Goal: Feedback & Contribution: Contribute content

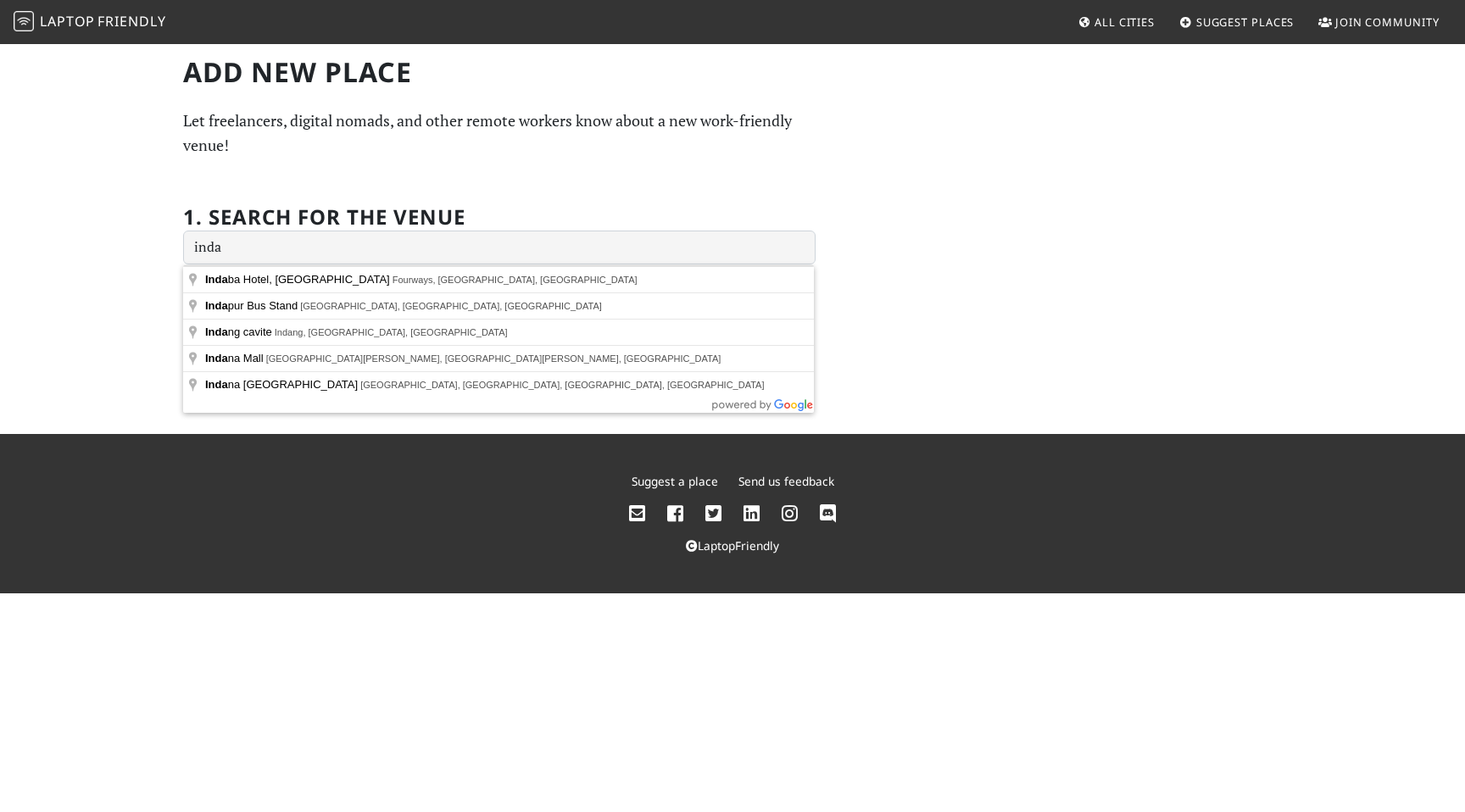
type input "[GEOGRAPHIC_DATA], [GEOGRAPHIC_DATA], [GEOGRAPHIC_DATA], [GEOGRAPHIC_DATA], [GE…"
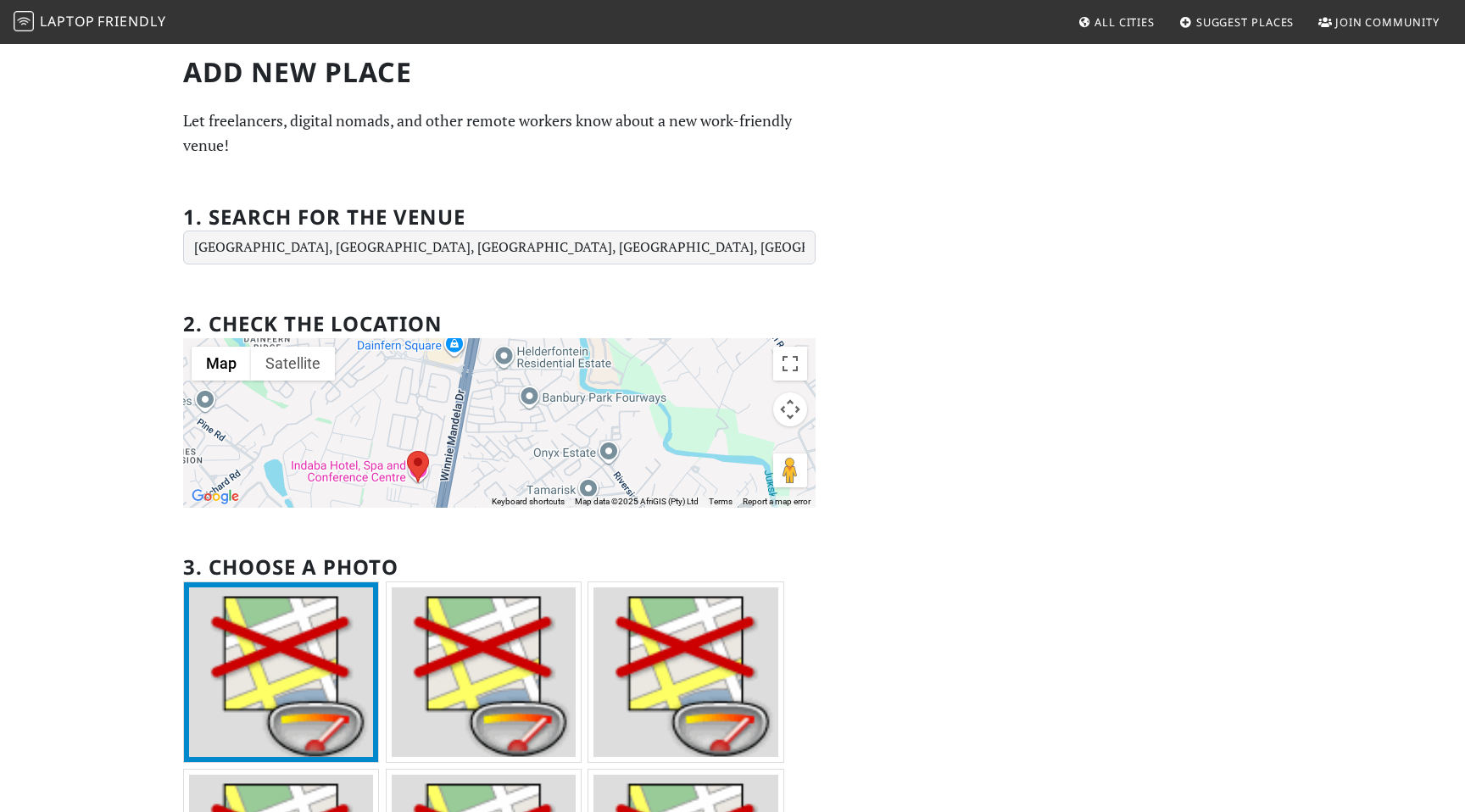
click at [933, 526] on div "Add new Place Let freelancers, digital nomads, and other remote workers know ab…" at bounding box center [733, 547] width 1119 height 982
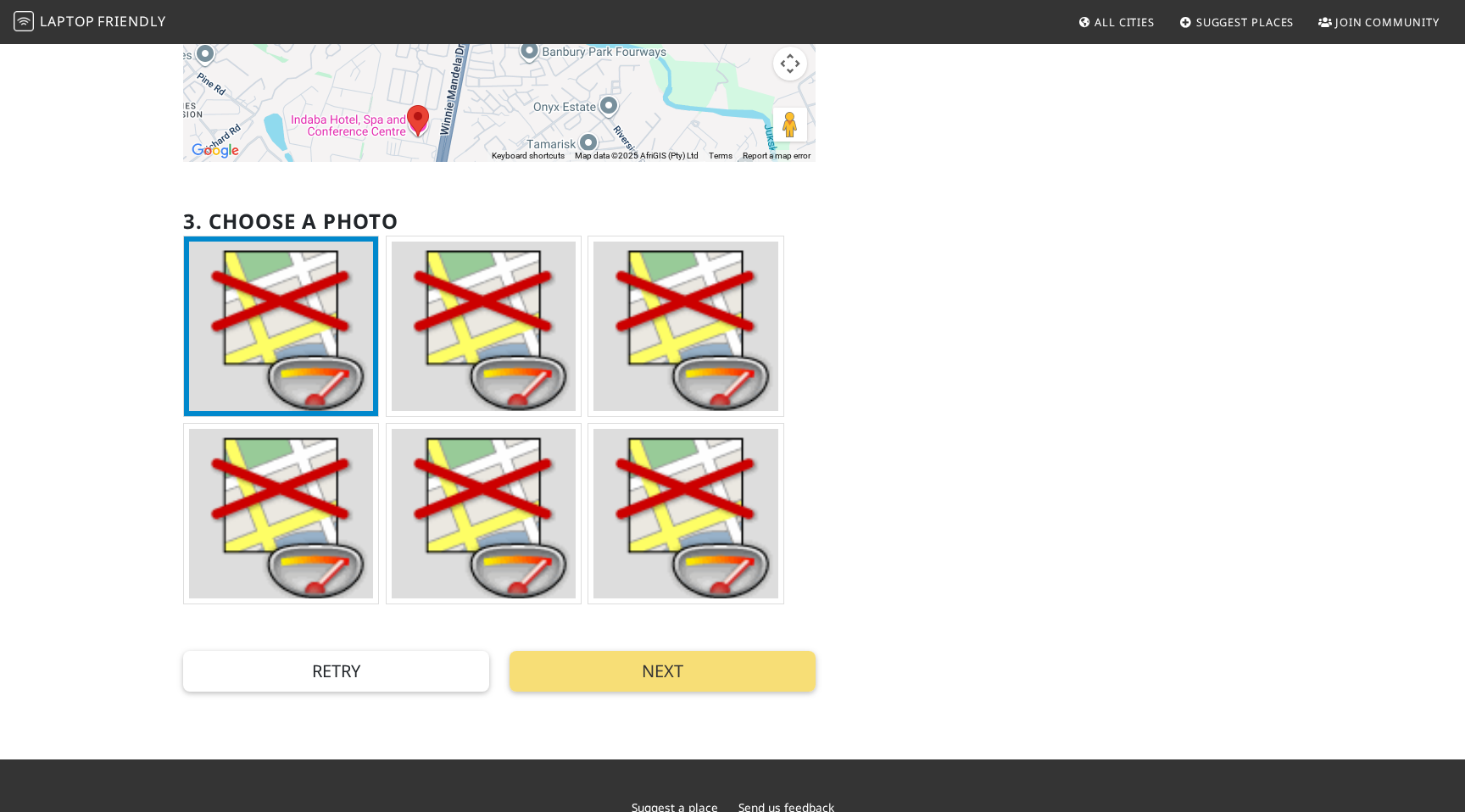
scroll to position [331, 0]
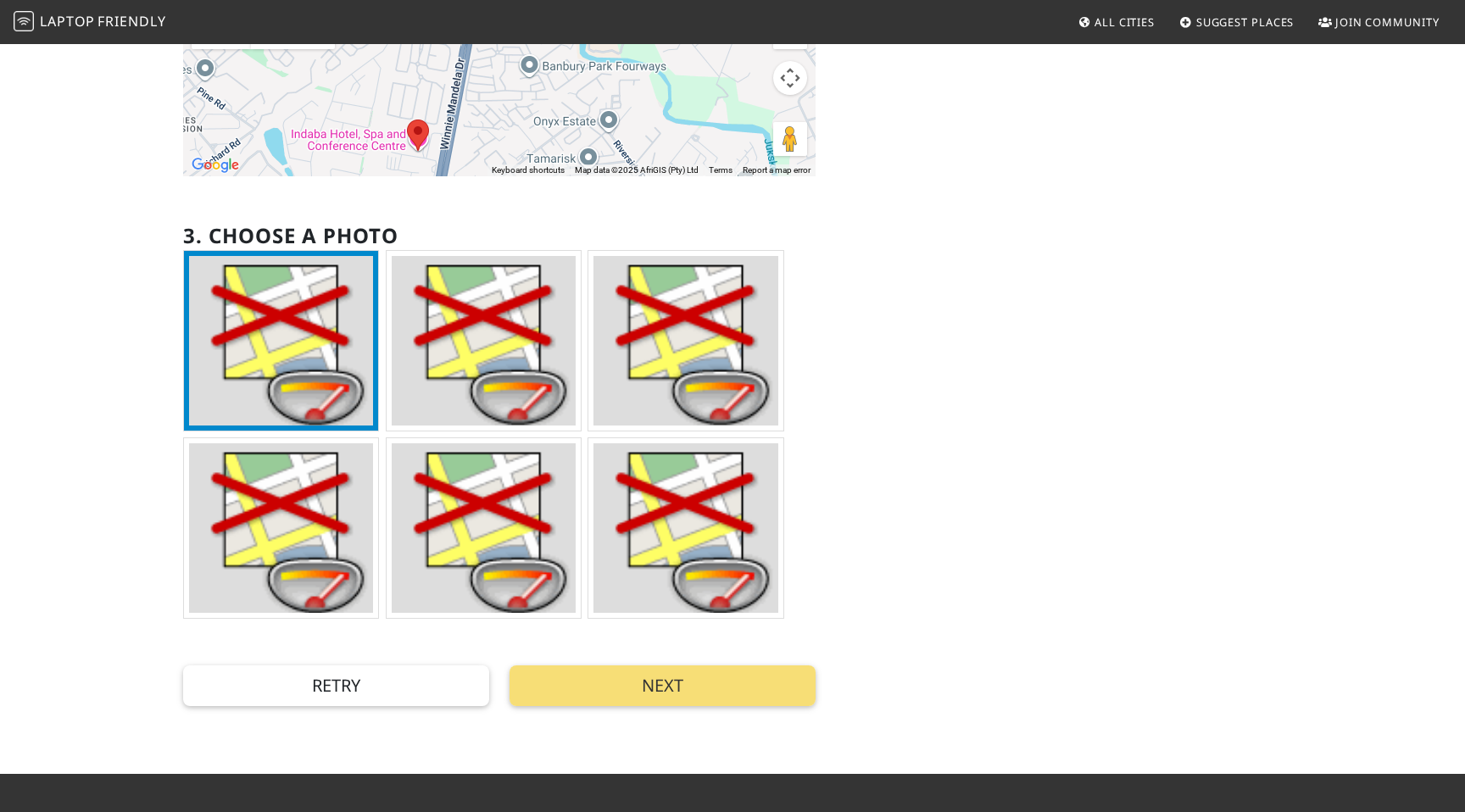
click at [340, 368] on img at bounding box center [280, 341] width 184 height 170
click at [301, 357] on img at bounding box center [280, 341] width 184 height 170
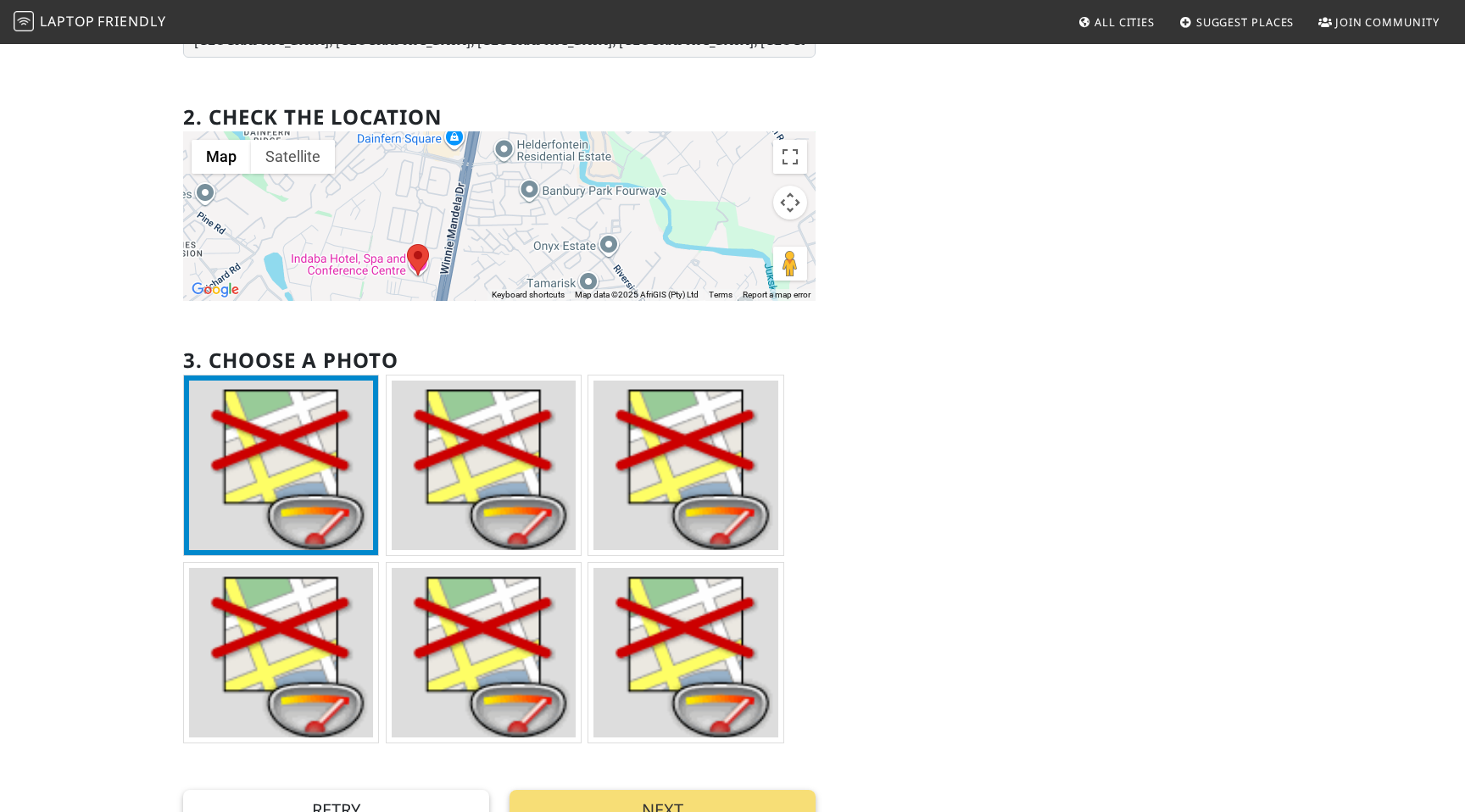
scroll to position [0, 0]
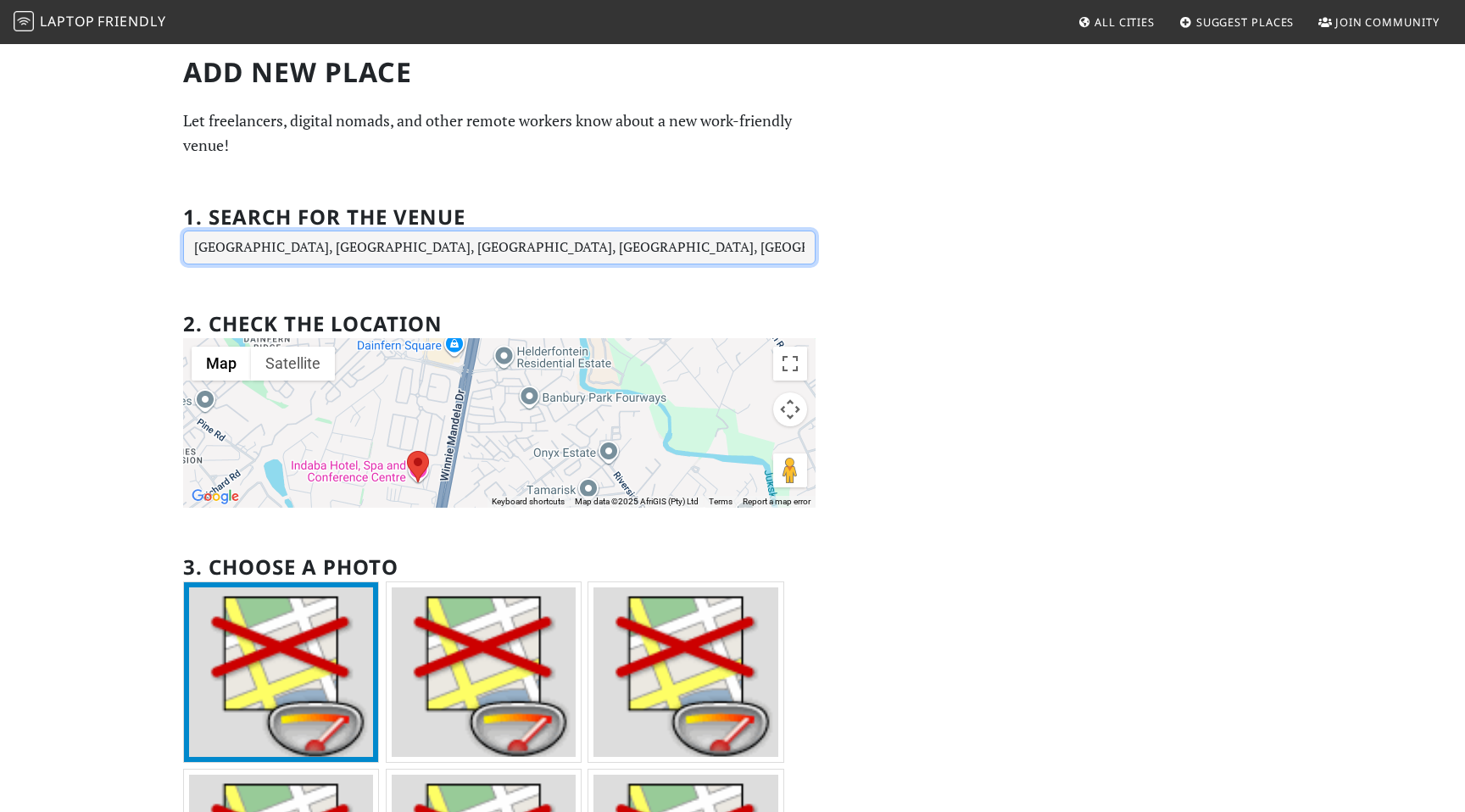
click at [548, 248] on input "[GEOGRAPHIC_DATA], [GEOGRAPHIC_DATA], [GEOGRAPHIC_DATA], [GEOGRAPHIC_DATA], [GE…" at bounding box center [499, 247] width 633 height 34
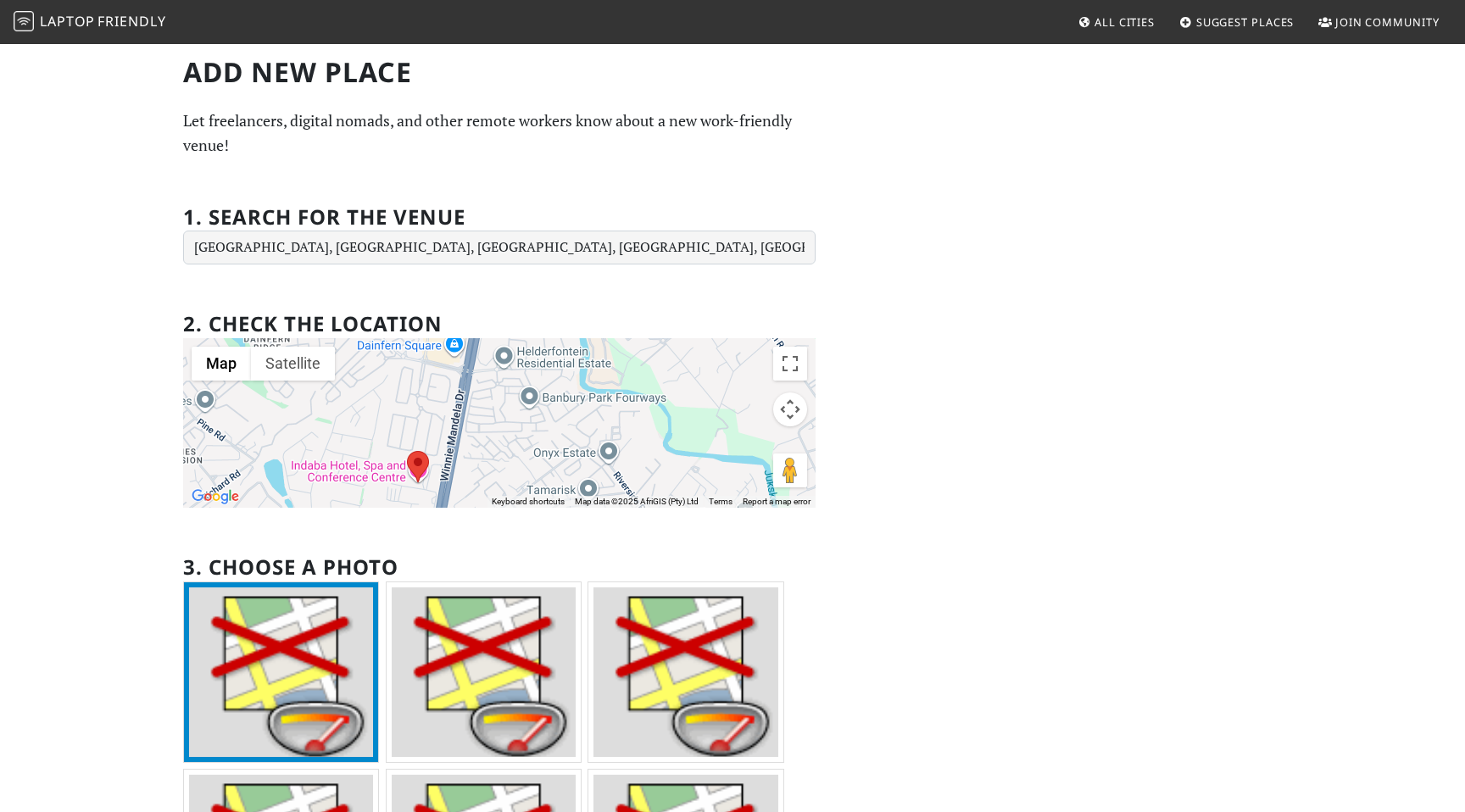
click at [406, 451] on area at bounding box center [406, 451] width 0 height 0
click at [234, 372] on button "Map" at bounding box center [222, 363] width 60 height 34
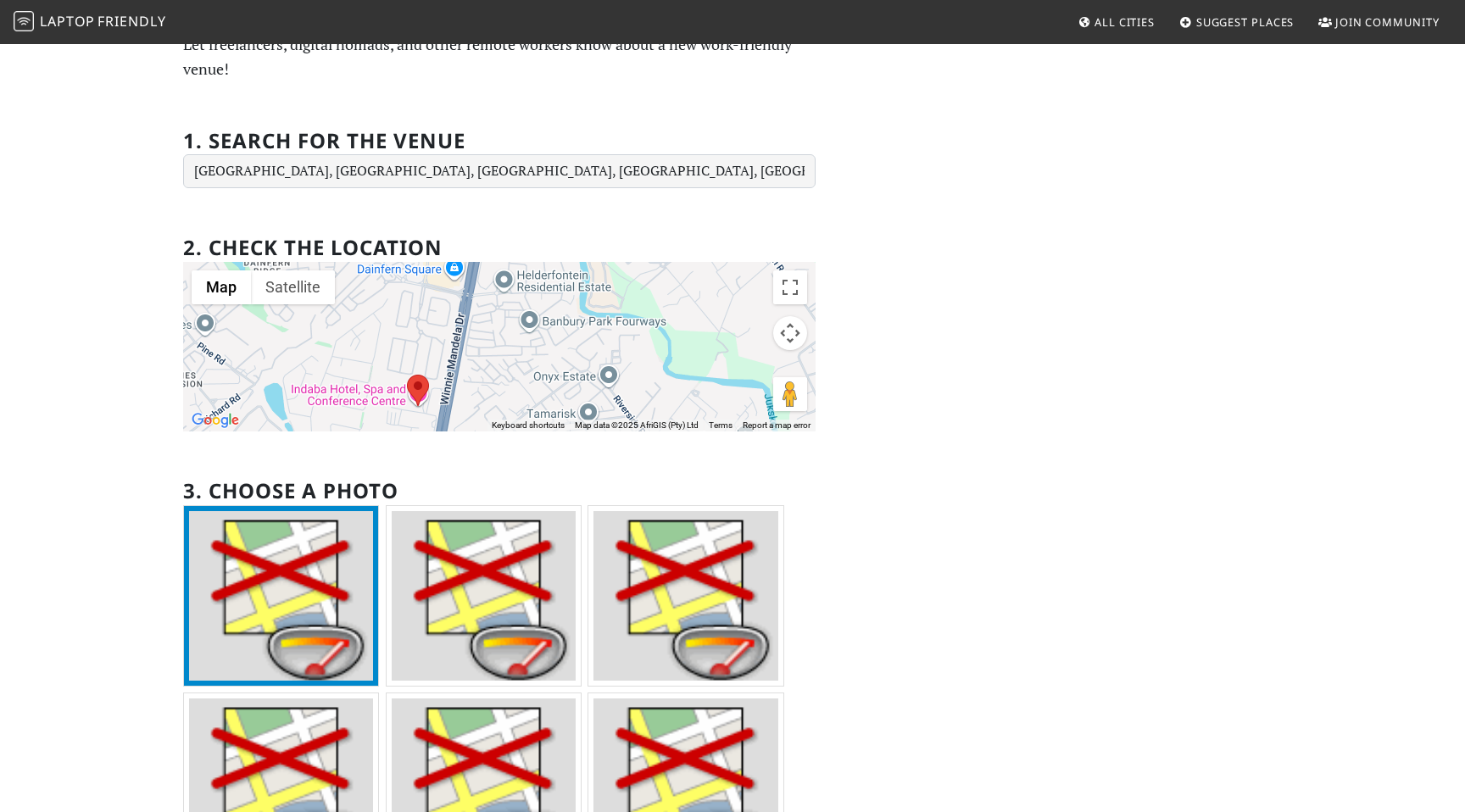
scroll to position [89, 0]
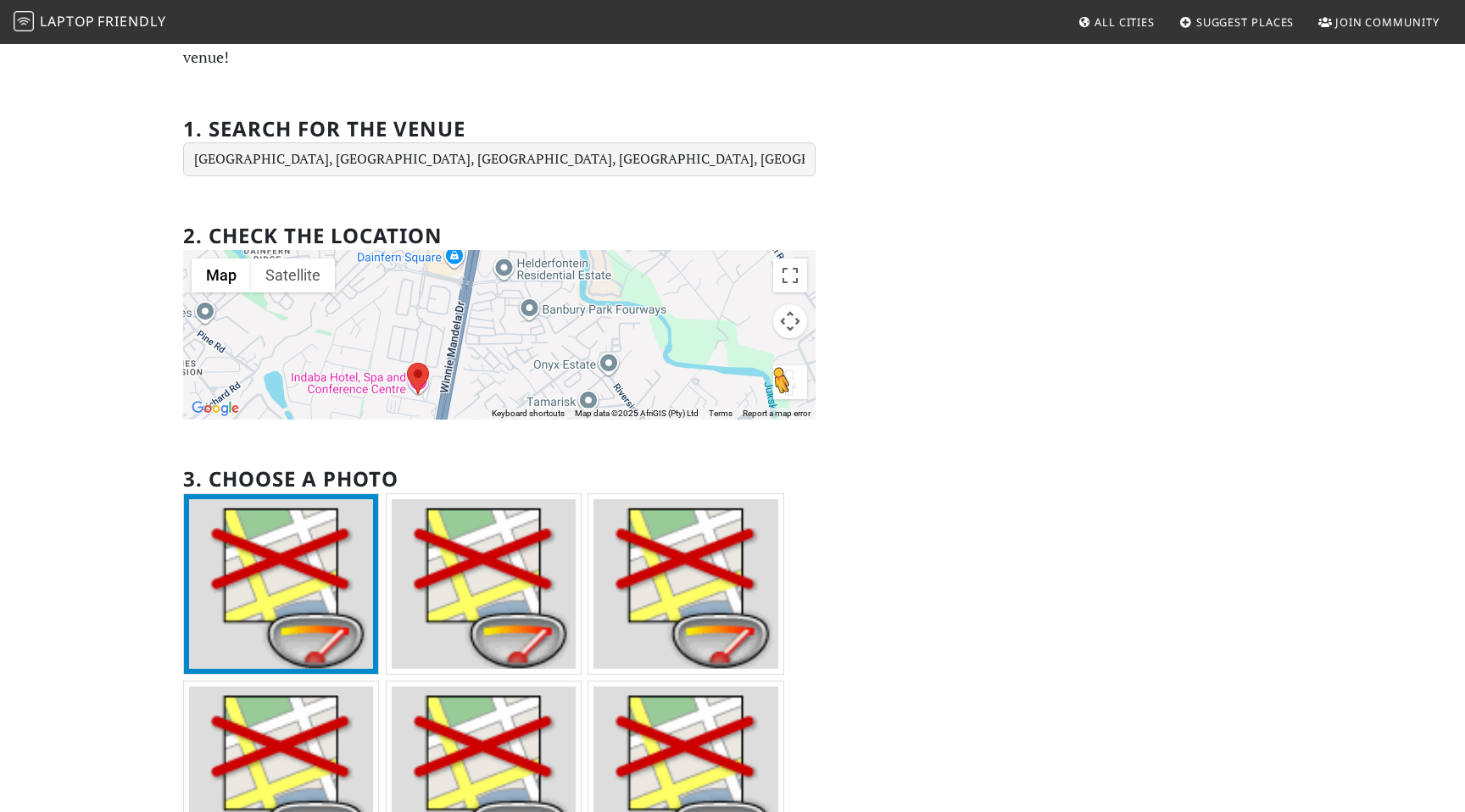
click at [780, 379] on button "Drag Pegman onto the map to open Street View" at bounding box center [790, 381] width 34 height 34
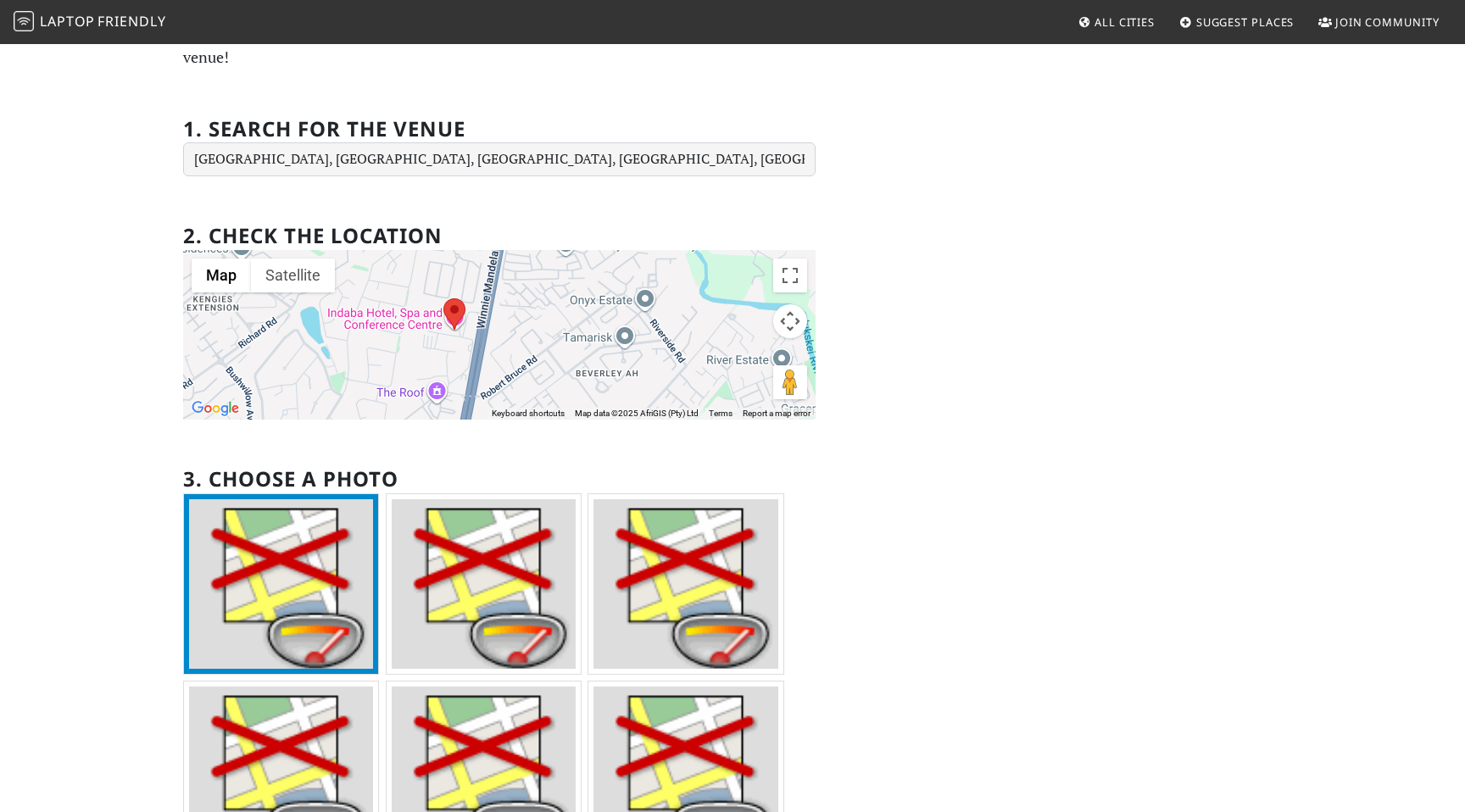
drag, startPoint x: 418, startPoint y: 378, endPoint x: 457, endPoint y: 307, distance: 81.0
click at [443, 299] on area at bounding box center [443, 299] width 0 height 0
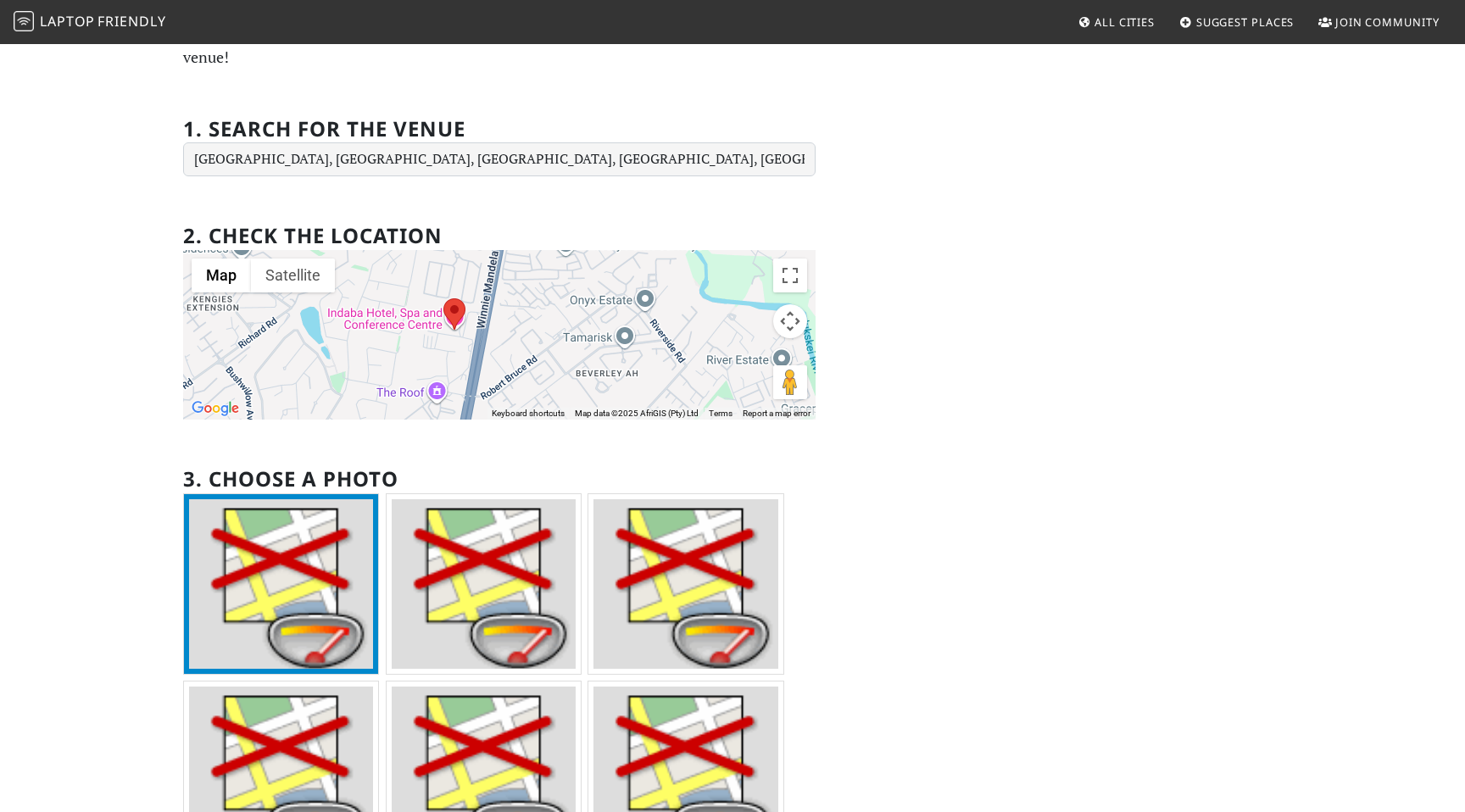
click at [337, 302] on div at bounding box center [499, 335] width 633 height 170
click at [351, 320] on div at bounding box center [499, 335] width 633 height 170
click at [333, 234] on h2 "2. Check the location" at bounding box center [312, 236] width 259 height 25
click at [793, 291] on button "Toggle fullscreen view" at bounding box center [790, 275] width 34 height 34
click at [615, 324] on div at bounding box center [499, 335] width 633 height 170
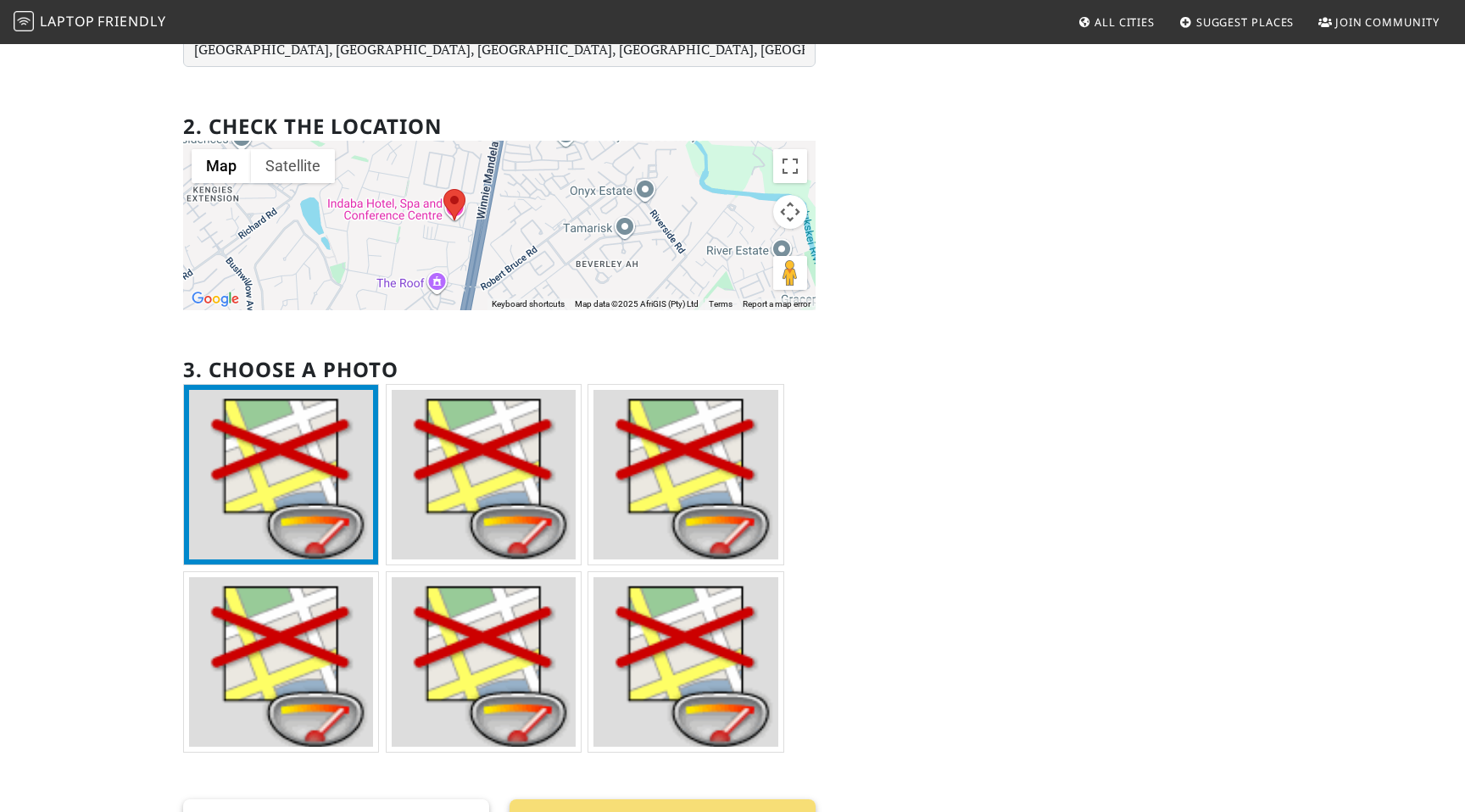
scroll to position [140, 0]
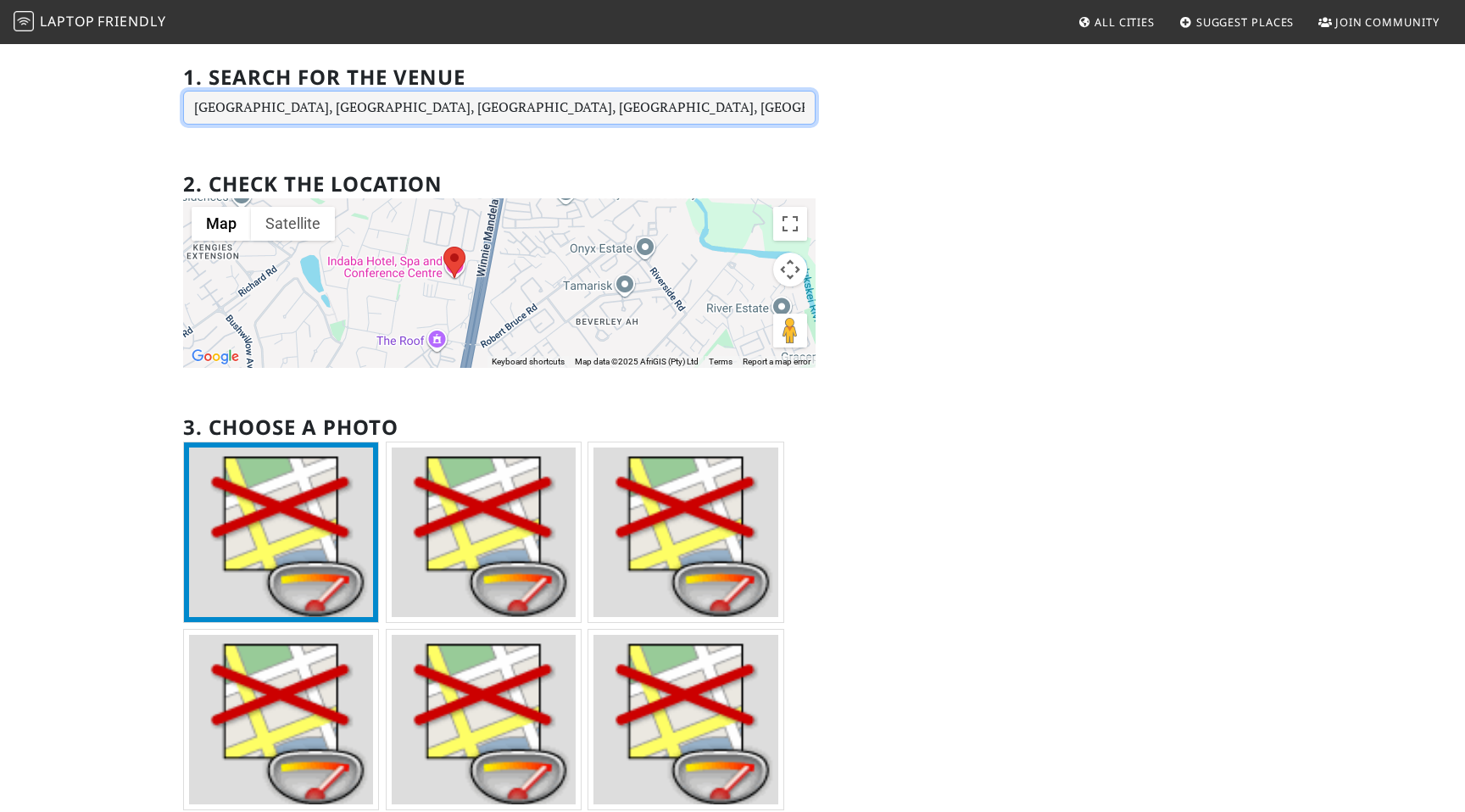
click at [495, 109] on input "[GEOGRAPHIC_DATA], [GEOGRAPHIC_DATA], [GEOGRAPHIC_DATA], [GEOGRAPHIC_DATA], [GE…" at bounding box center [499, 107] width 633 height 34
